Goal: Information Seeking & Learning: Learn about a topic

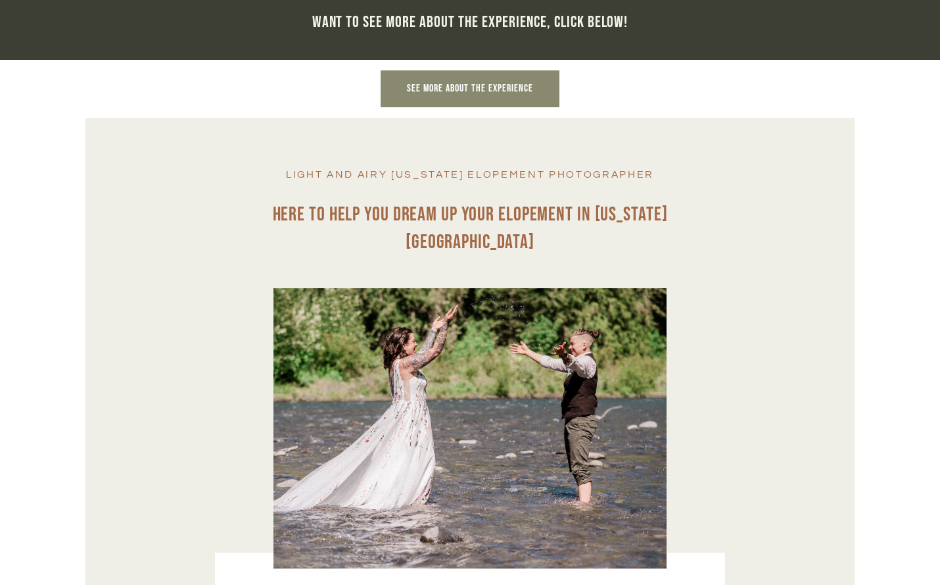
scroll to position [1408, 0]
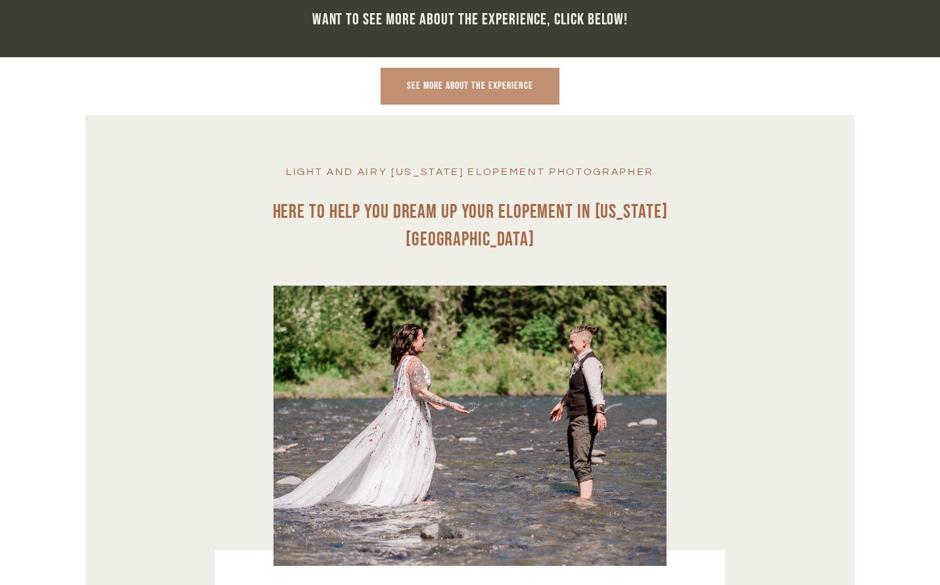
click at [414, 99] on link "See more about the experience" at bounding box center [470, 86] width 179 height 37
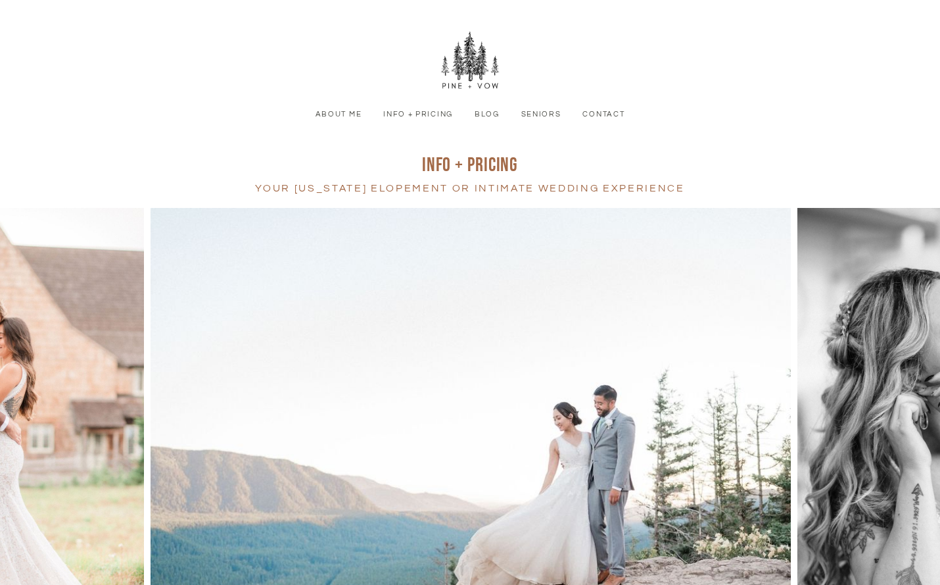
click at [350, 114] on link "About Me" at bounding box center [339, 115] width 62 height 12
